Goal: Navigation & Orientation: Find specific page/section

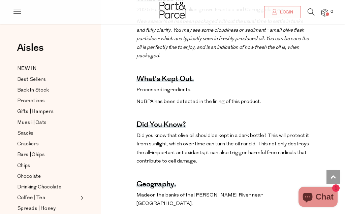
scroll to position [406, 0]
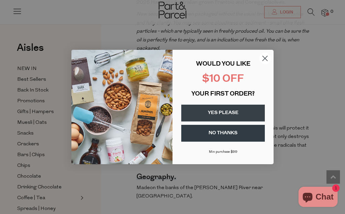
click at [271, 64] on icon "Close dialog" at bounding box center [265, 59] width 12 height 12
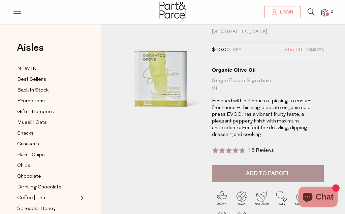
scroll to position [0, 0]
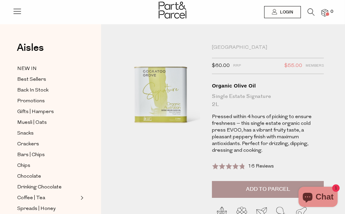
click at [27, 113] on span "Gifts | Hampers" at bounding box center [35, 112] width 37 height 8
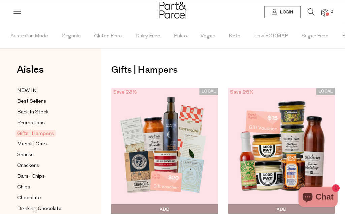
click at [264, 39] on span "Low FODMAP" at bounding box center [271, 37] width 34 height 24
click at [264, 38] on span "Low FODMAP" at bounding box center [270, 35] width 37 height 7
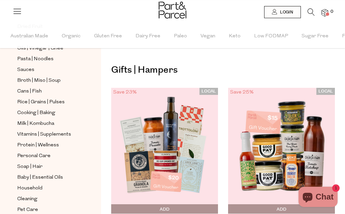
scroll to position [225, 0]
click at [26, 78] on span "Broth | Miso | Soup" at bounding box center [38, 81] width 43 height 8
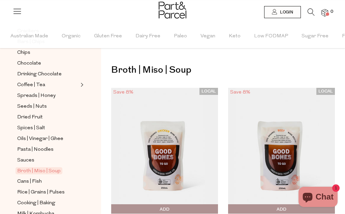
click at [22, 36] on span "Australian Made" at bounding box center [29, 37] width 38 height 24
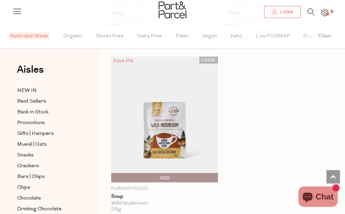
scroll to position [2793, 0]
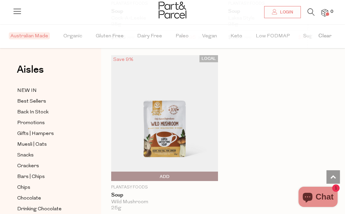
click at [35, 162] on span "Crackers" at bounding box center [28, 166] width 22 height 8
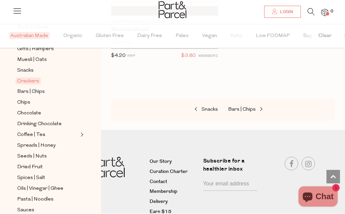
scroll to position [84, 0]
click at [40, 143] on span "Spreads | Honey" at bounding box center [36, 147] width 38 height 8
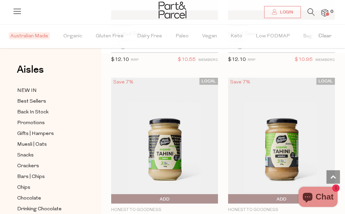
scroll to position [378, 0]
